Goal: Transaction & Acquisition: Purchase product/service

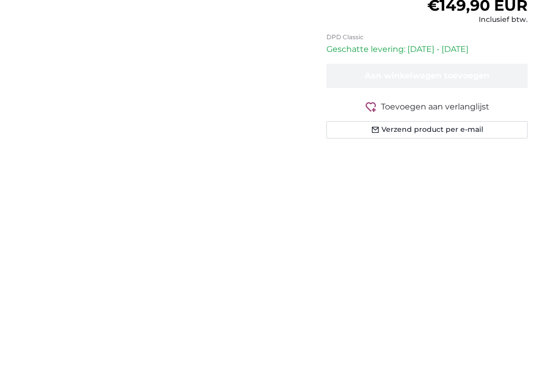
type input "2"
type input "150"
click at [466, 80] on input "267" at bounding box center [465, 78] width 70 height 21
type input "2"
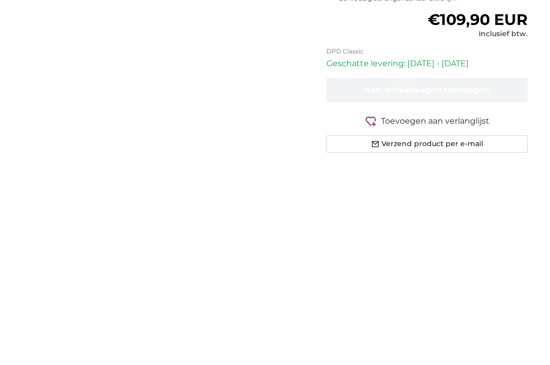
type input "200"
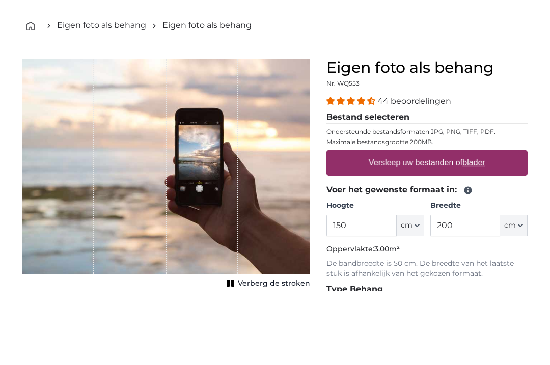
click at [226, 93] on link "Eigen foto als behang" at bounding box center [206, 99] width 89 height 12
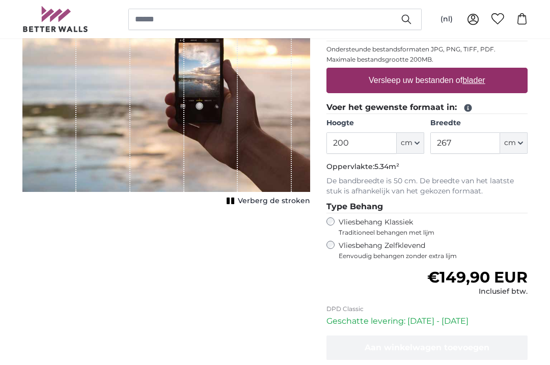
scroll to position [190, 0]
